Goal: Find specific page/section

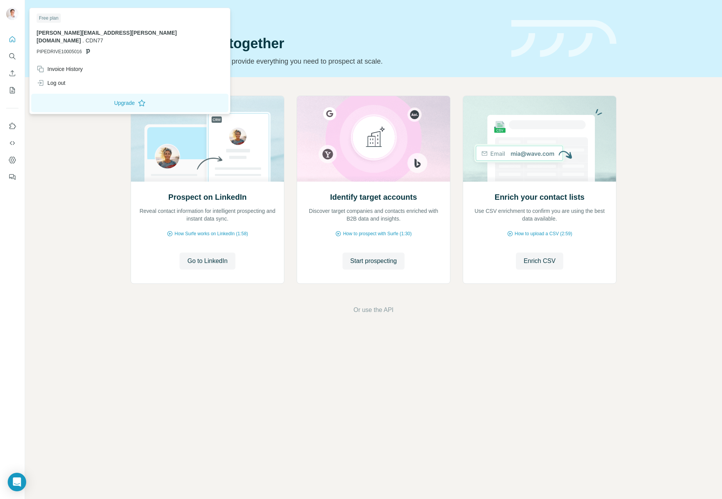
click at [77, 31] on span "[PERSON_NAME][EMAIL_ADDRESS][PERSON_NAME][DOMAIN_NAME]" at bounding box center [107, 37] width 140 height 14
click at [70, 65] on div "Invoice History" at bounding box center [60, 69] width 46 height 8
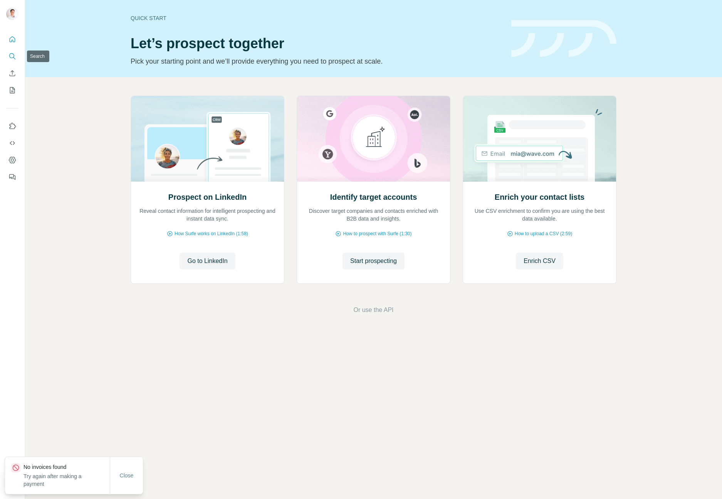
click at [13, 54] on icon "Search" at bounding box center [12, 56] width 8 height 8
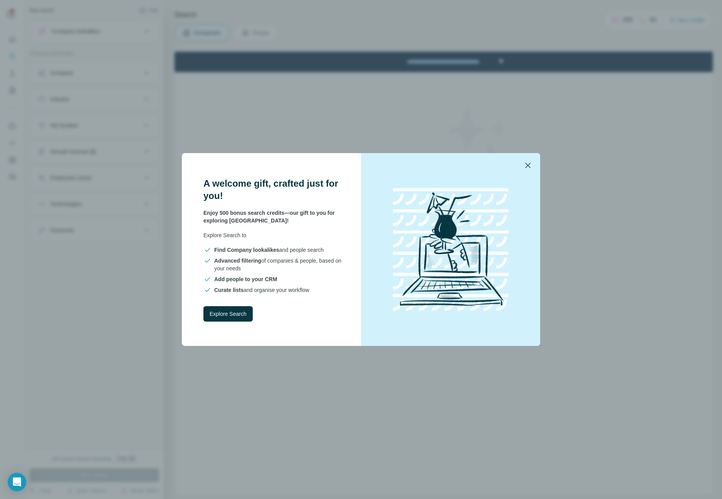
click at [526, 163] on icon "button" at bounding box center [527, 165] width 5 height 5
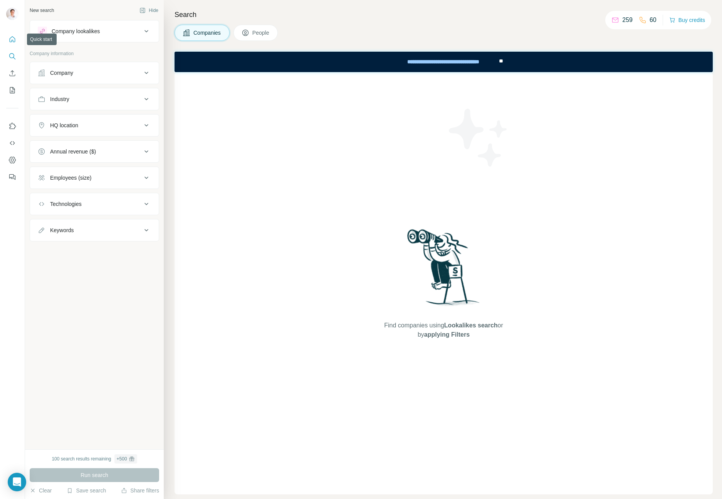
click at [13, 35] on icon "Quick start" at bounding box center [12, 39] width 8 height 8
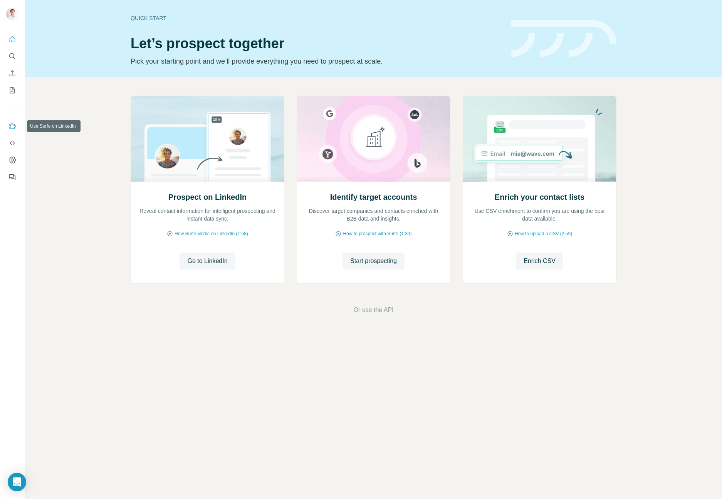
click at [12, 127] on icon "Use Surfe on LinkedIn" at bounding box center [12, 126] width 8 height 8
